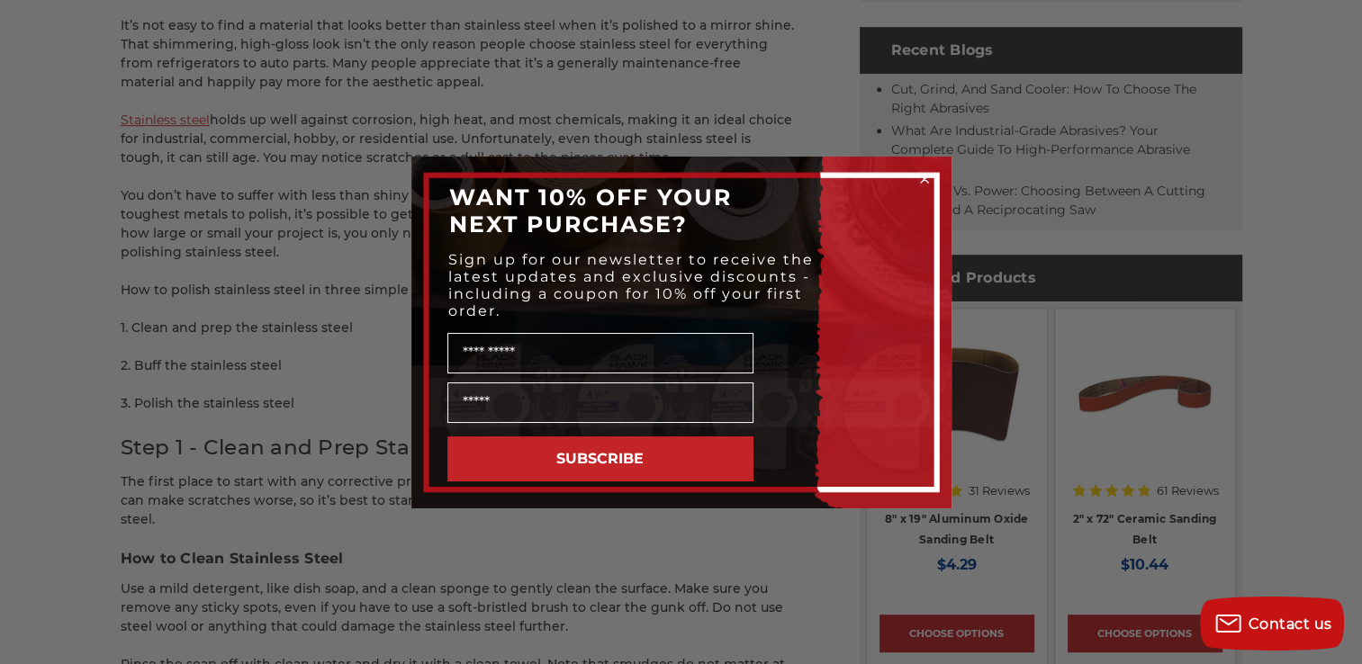
scroll to position [923, 0]
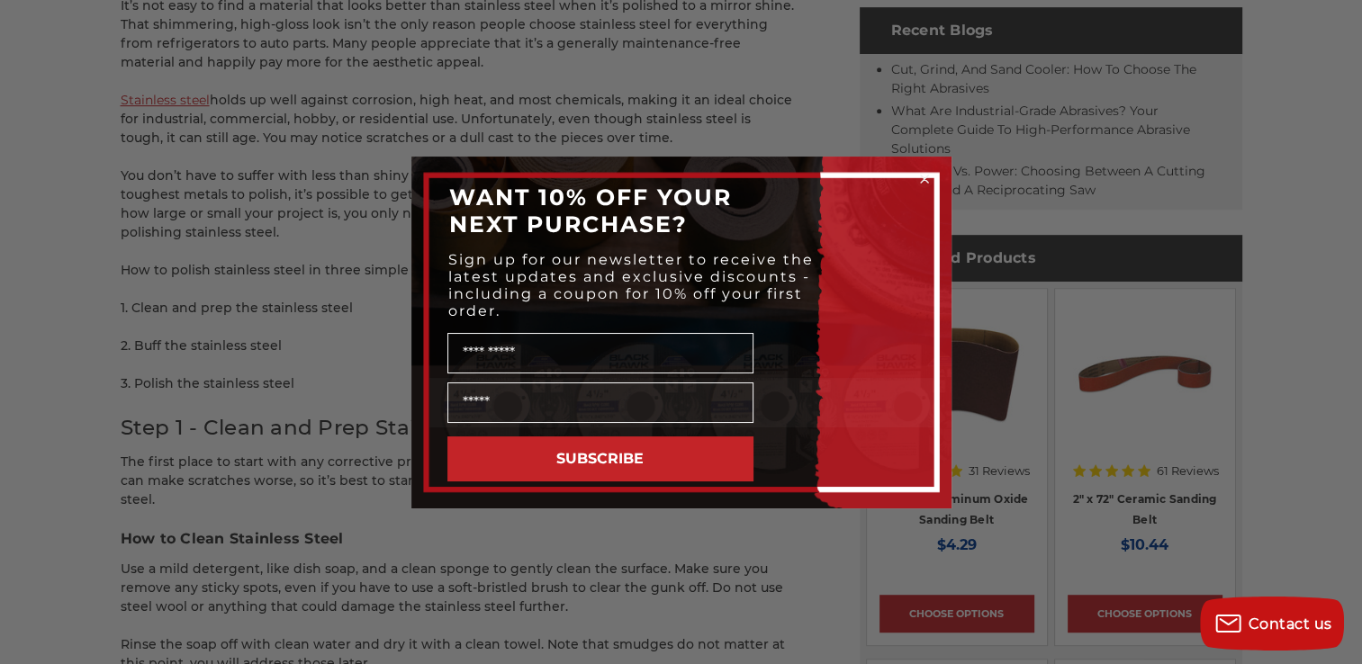
click at [922, 184] on circle "Close dialog" at bounding box center [923, 178] width 17 height 17
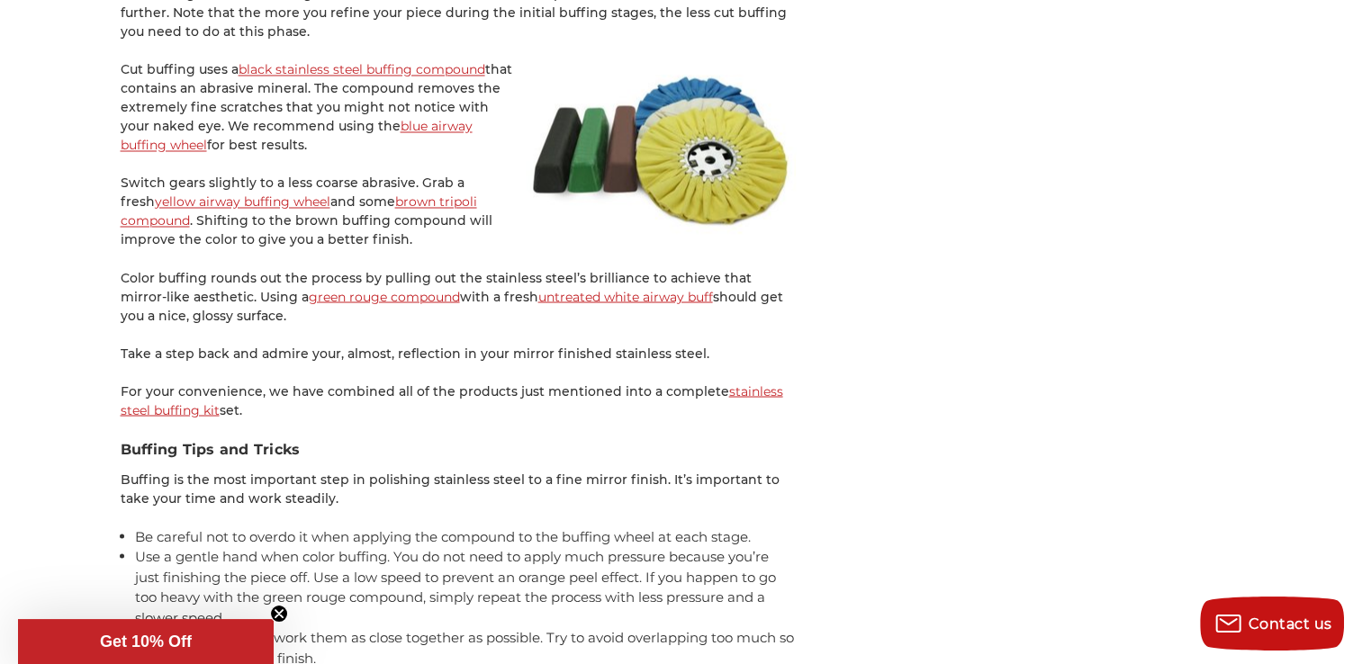
scroll to position [3181, 0]
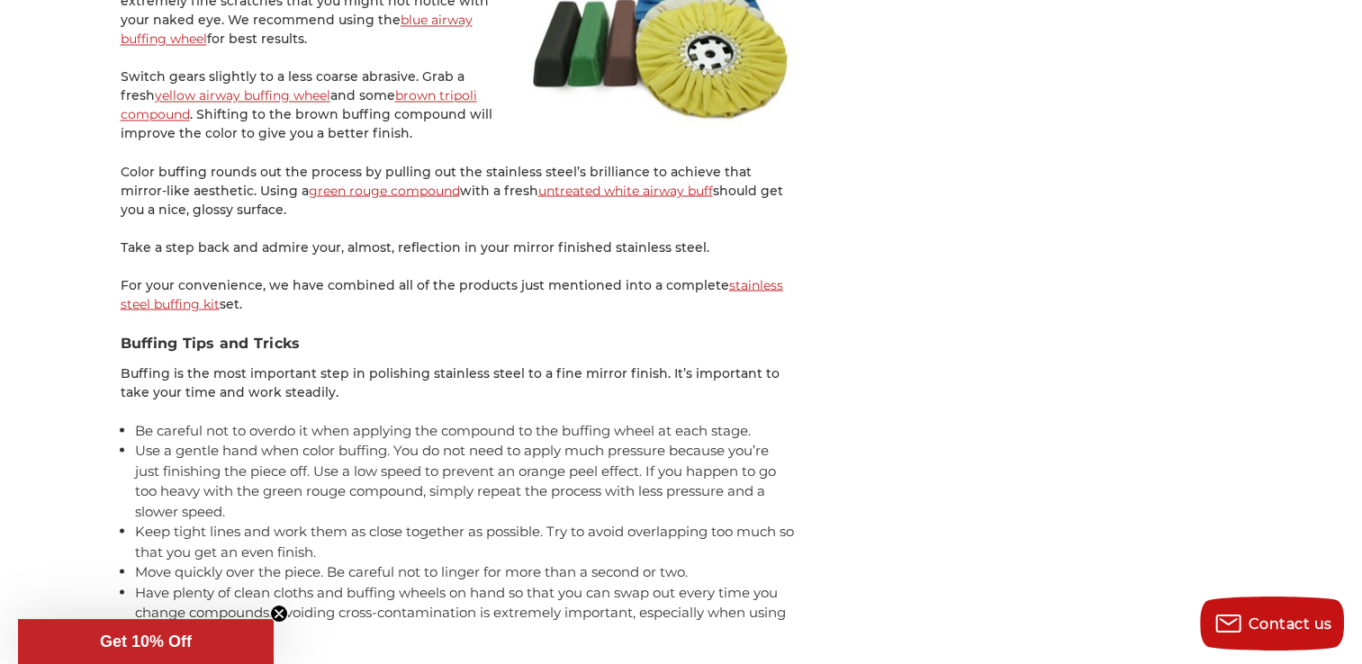
scroll to position [3260, 0]
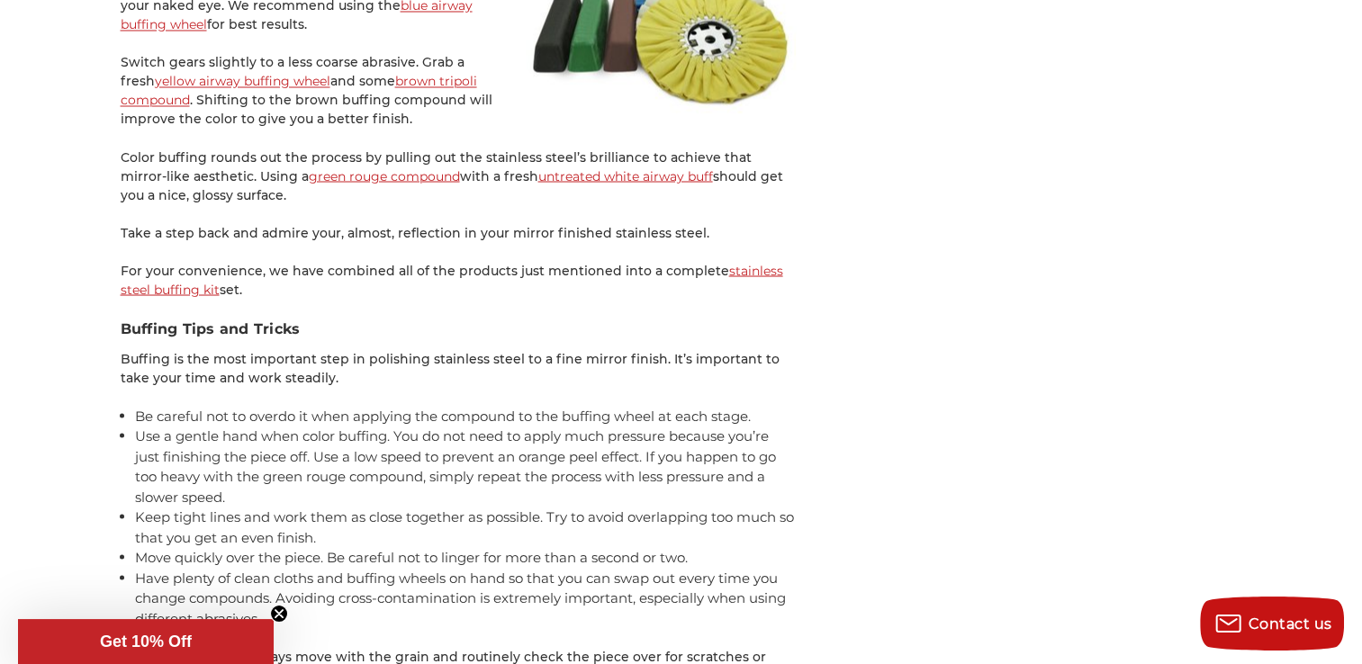
scroll to position [3277, 0]
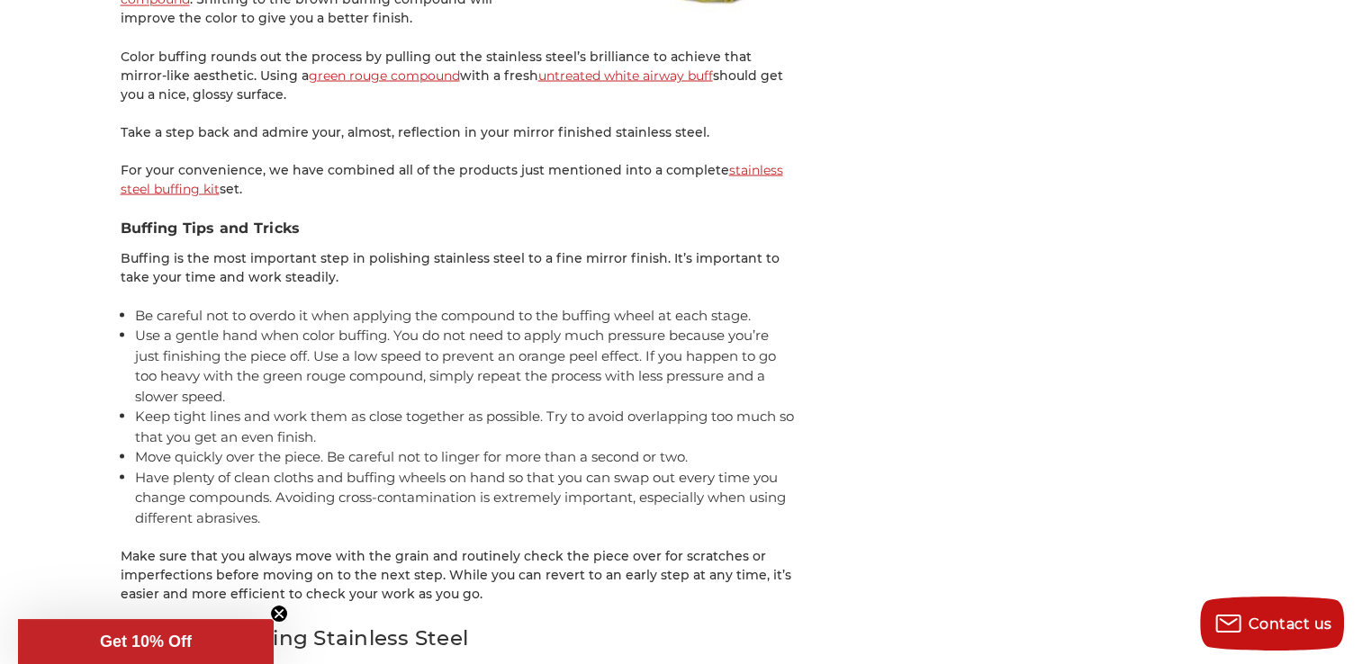
scroll to position [3378, 0]
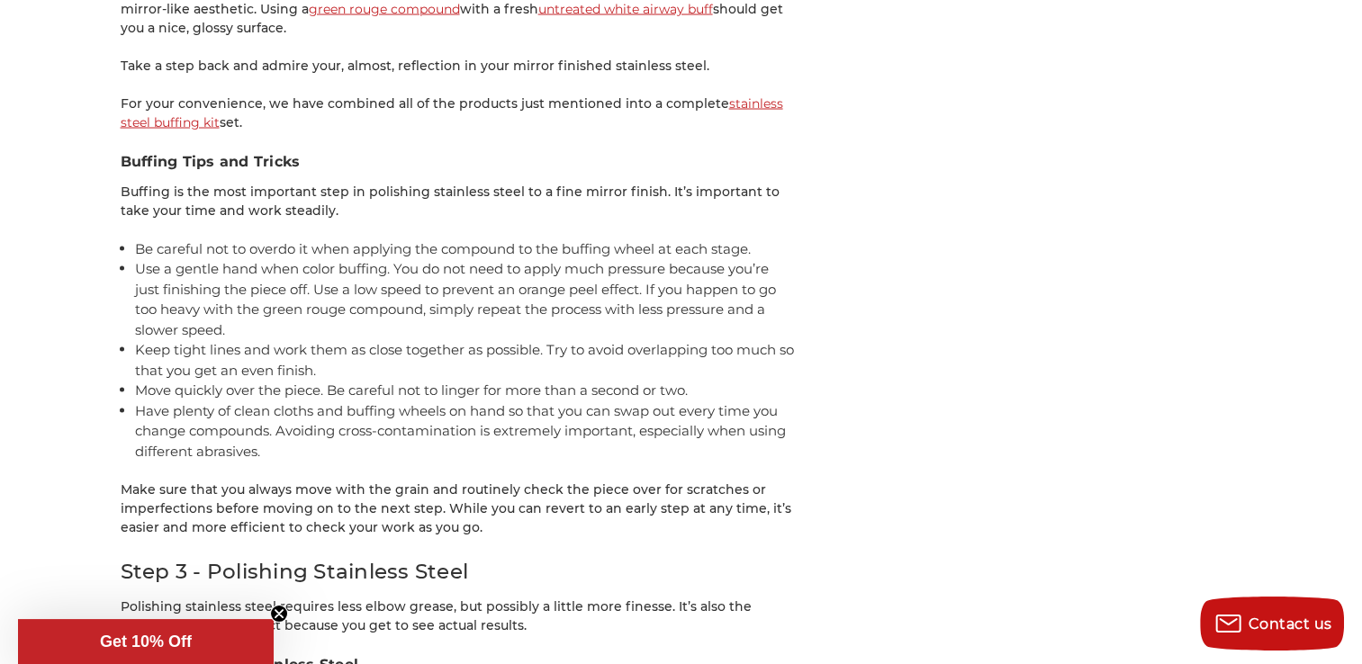
scroll to position [3470, 0]
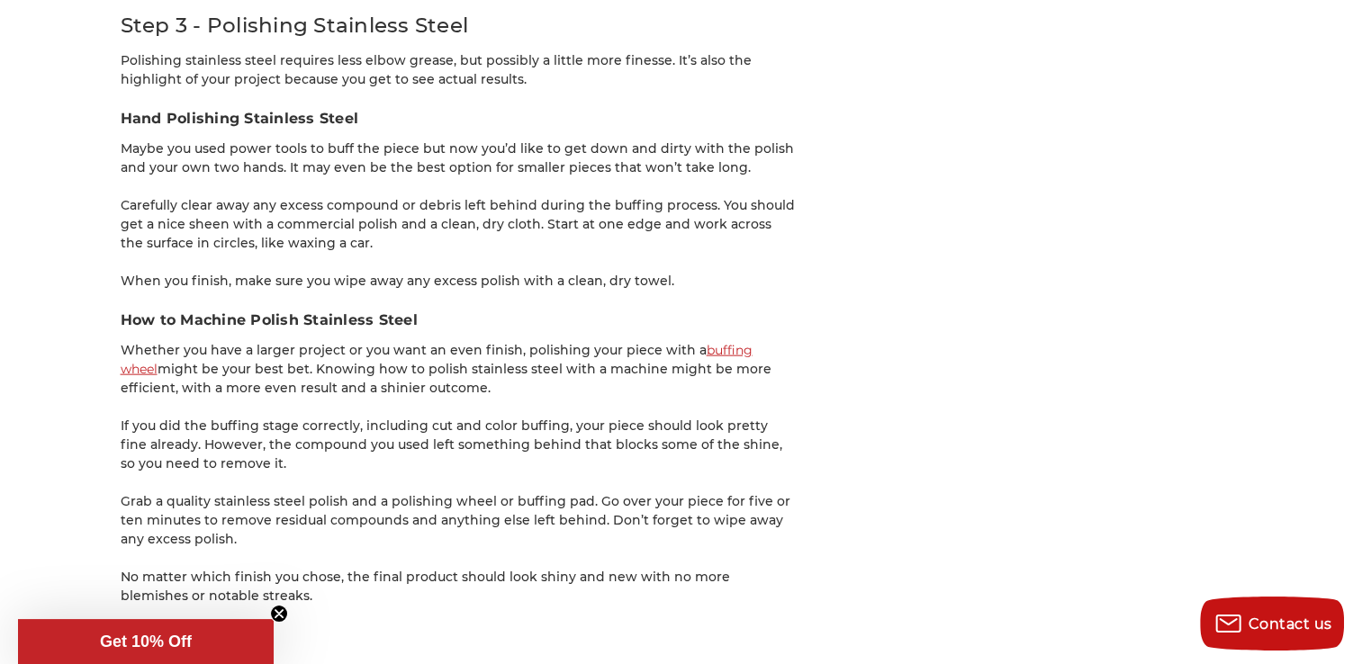
scroll to position [3989, 0]
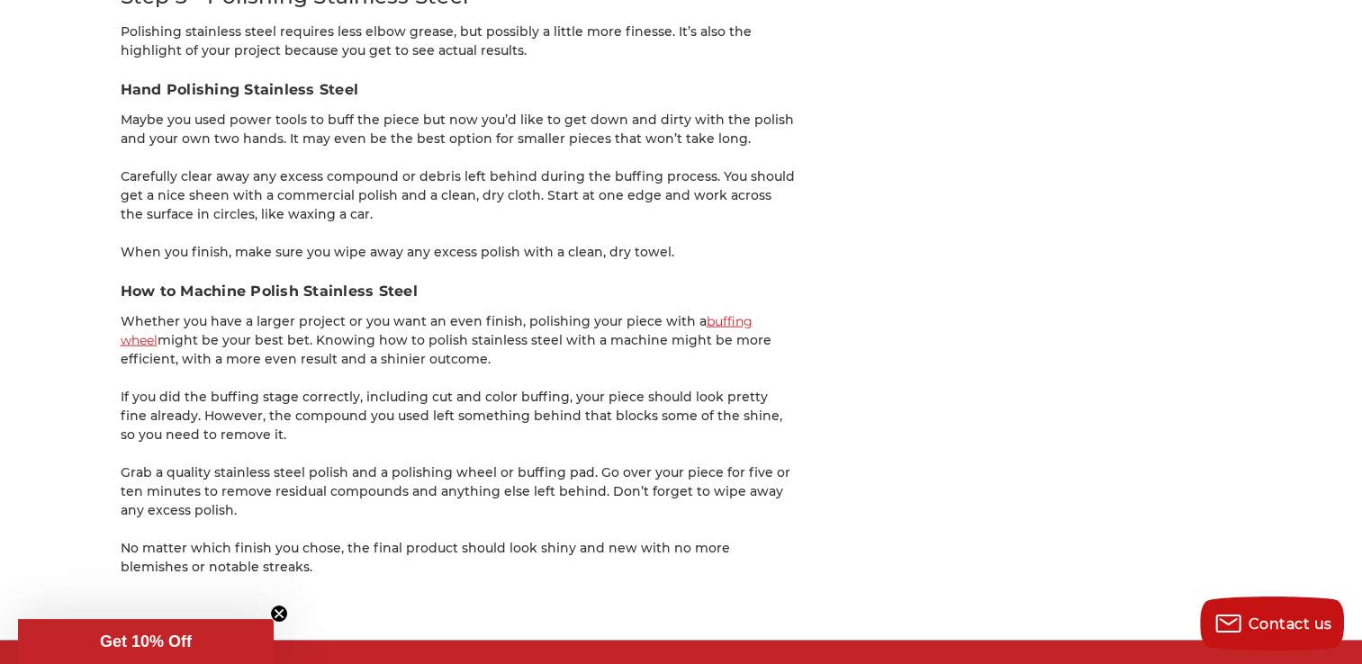
scroll to position [4017, 0]
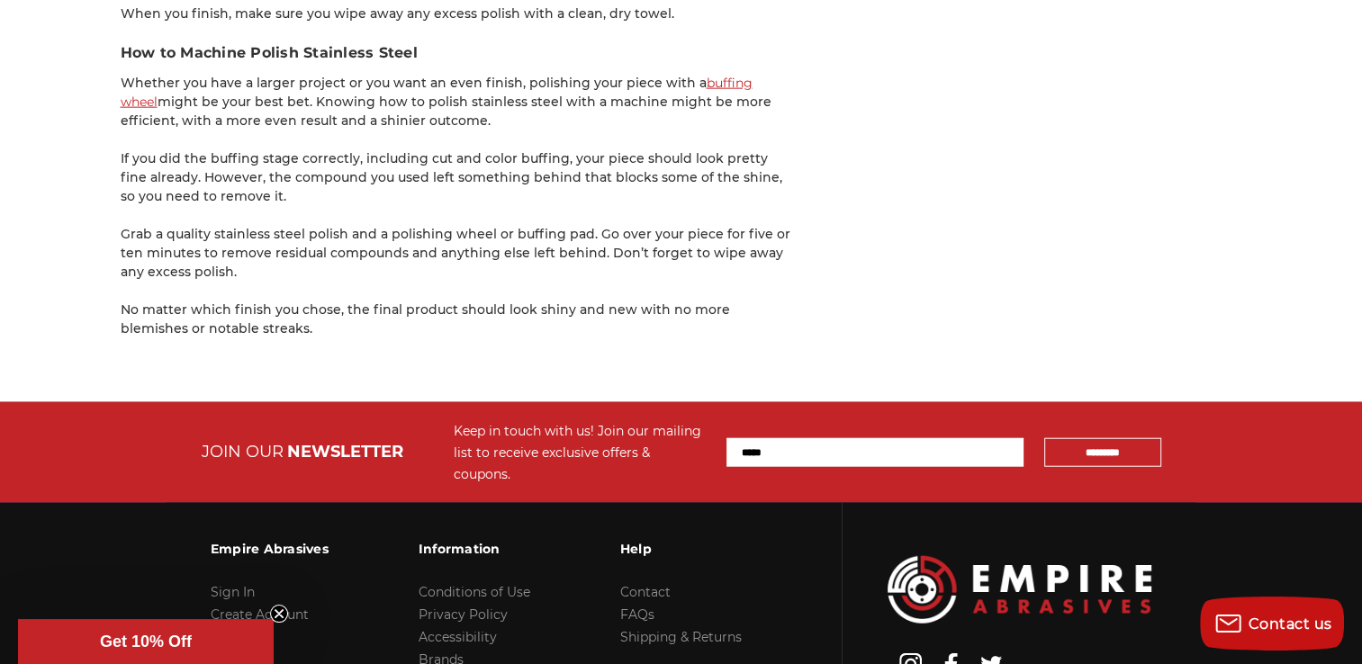
scroll to position [4254, 0]
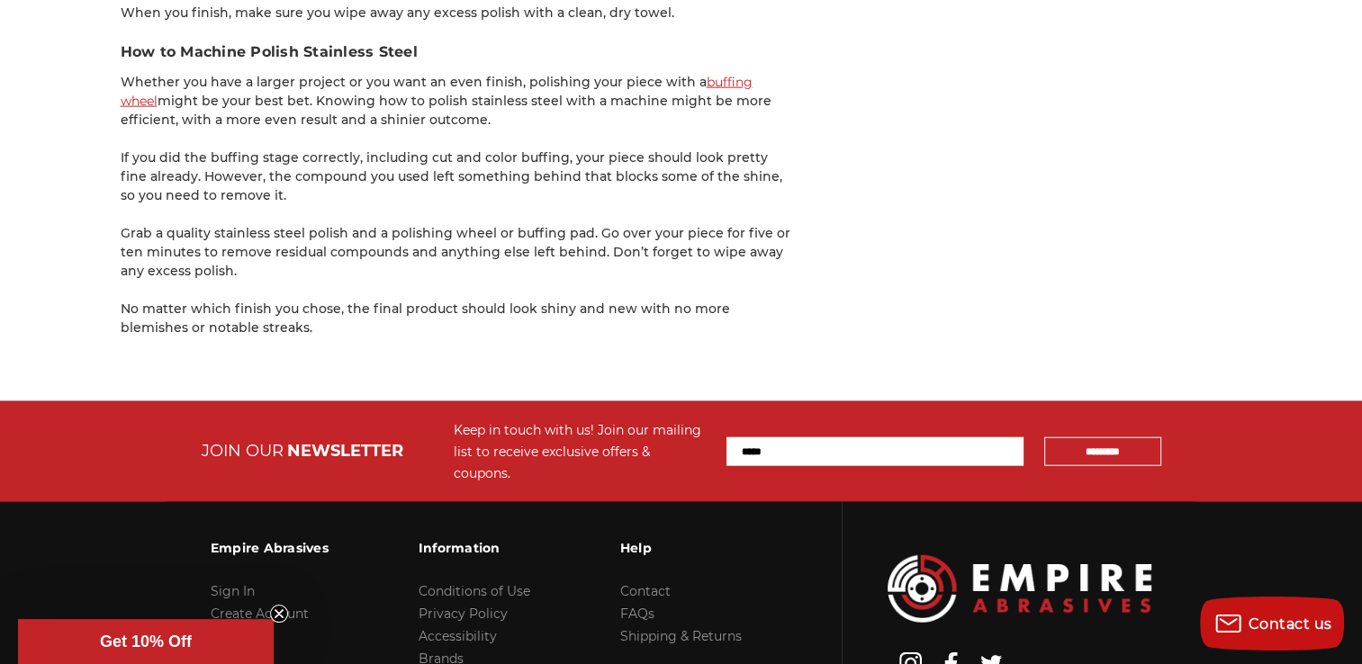
click at [1131, 600] on img at bounding box center [1020, 589] width 264 height 68
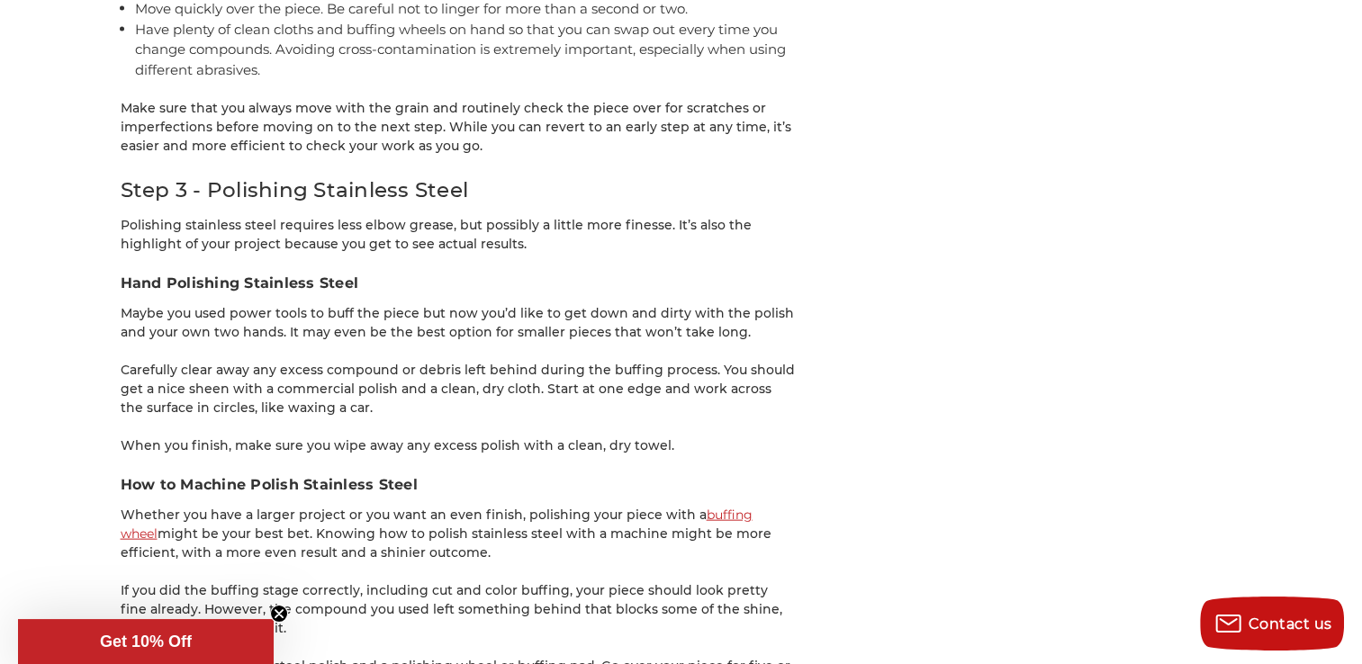
scroll to position [3818, 0]
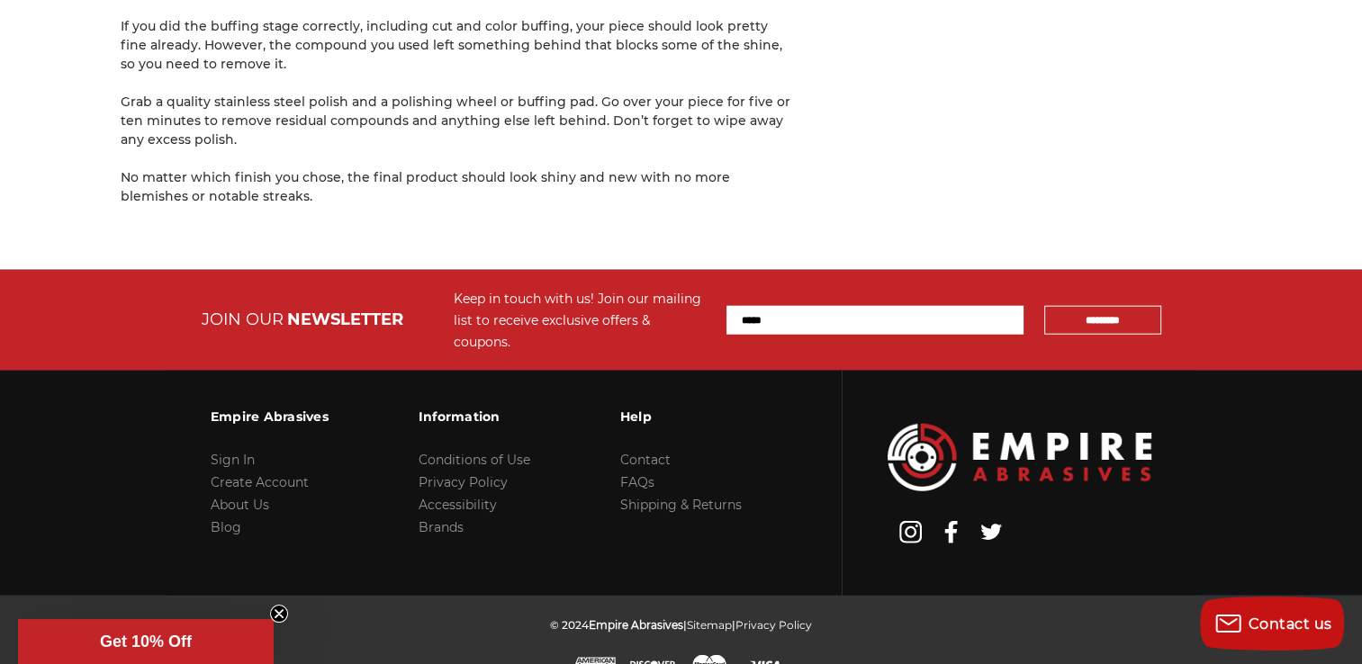
scroll to position [4394, 0]
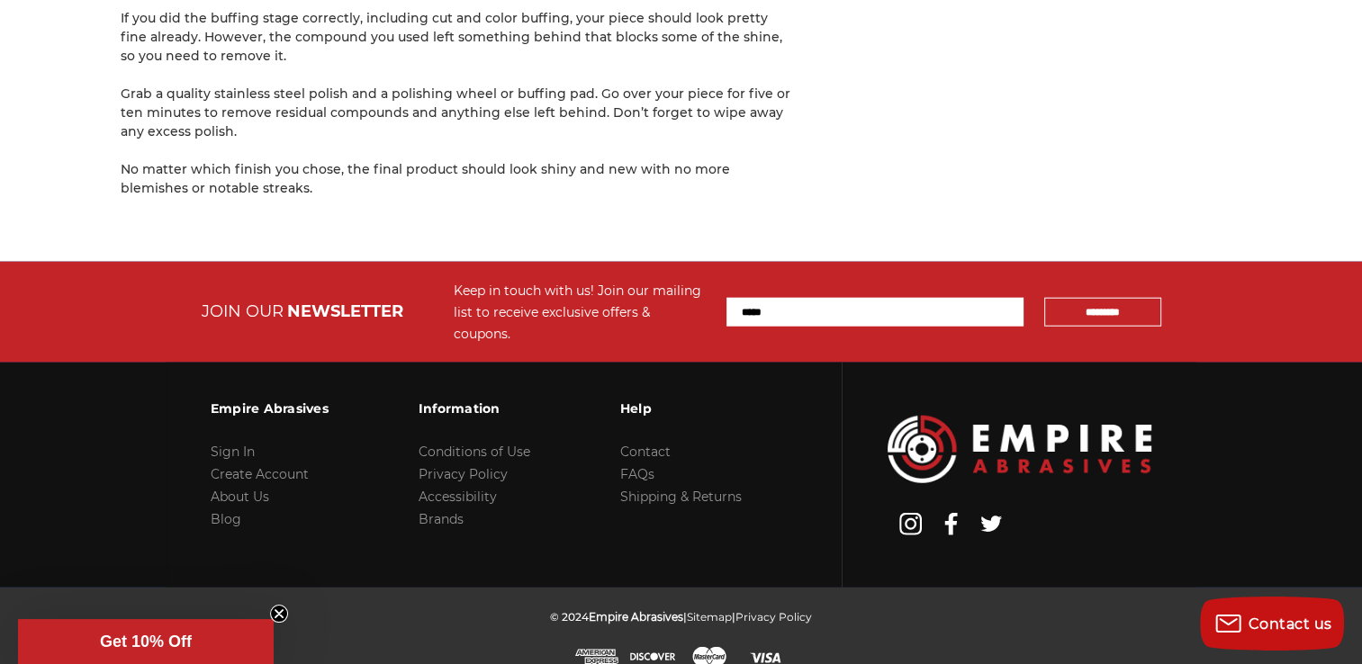
click at [1005, 482] on div at bounding box center [1020, 475] width 354 height 225
click at [1009, 464] on div at bounding box center [1020, 475] width 354 height 225
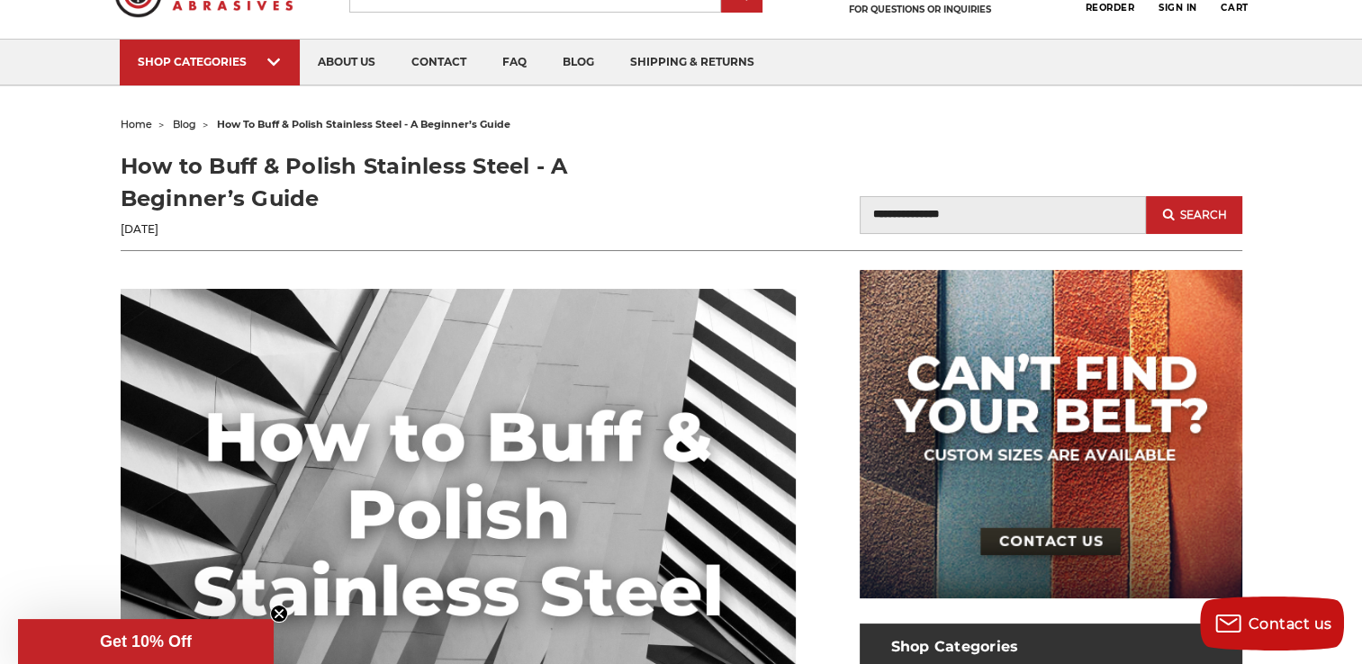
scroll to position [0, 0]
